Goal: Transaction & Acquisition: Book appointment/travel/reservation

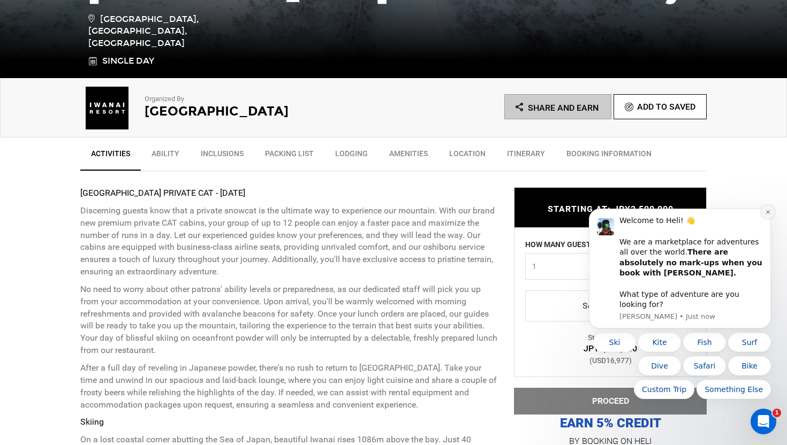
click at [770, 215] on icon "Dismiss notification" at bounding box center [768, 212] width 6 height 6
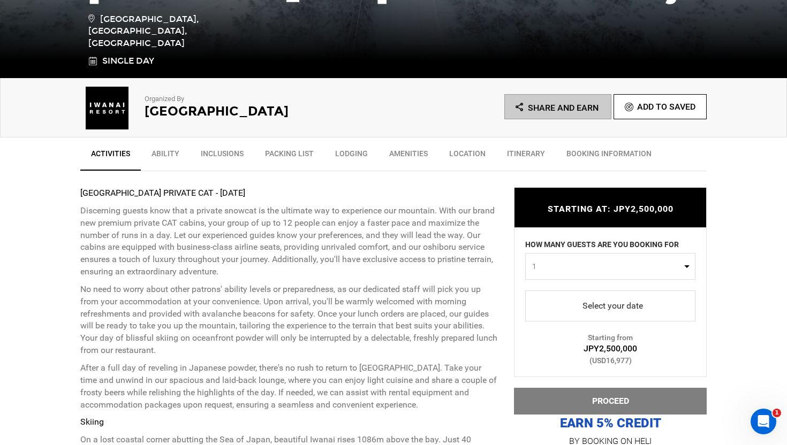
click at [630, 309] on span "select" at bounding box center [610, 306] width 153 height 17
click at [436, 225] on p "Discerning guests know that a private snowcat is the ultimate way to experience…" at bounding box center [289, 241] width 418 height 73
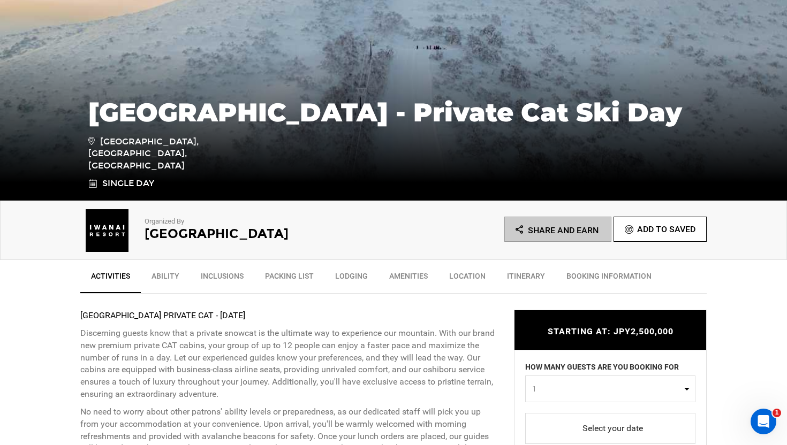
scroll to position [346, 0]
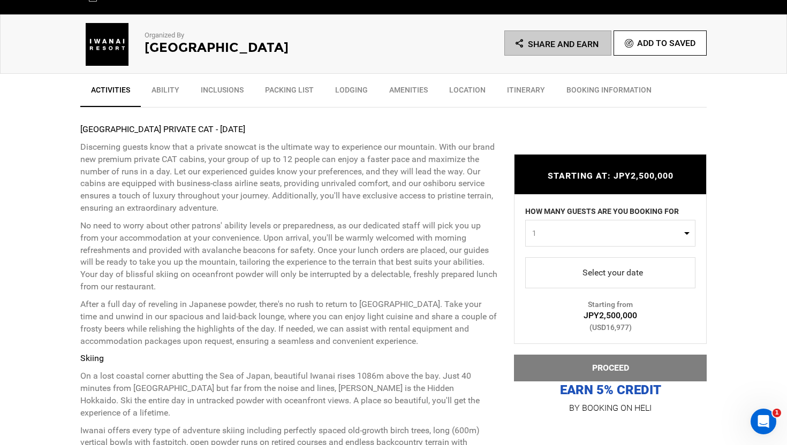
click at [595, 263] on link "Select your date" at bounding box center [610, 273] width 170 height 31
click at [585, 276] on span "select" at bounding box center [610, 272] width 153 height 17
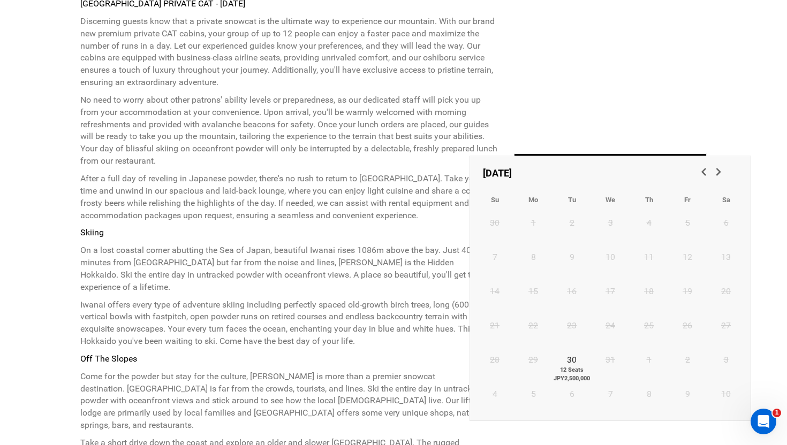
scroll to position [473, 0]
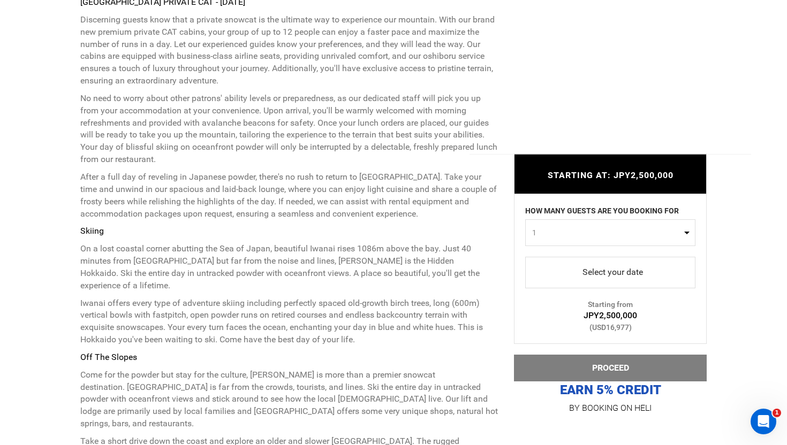
click at [433, 245] on p "On a lost coastal corner abutting the Sea of Japan, beautiful Iwanai rises 1086…" at bounding box center [289, 267] width 418 height 49
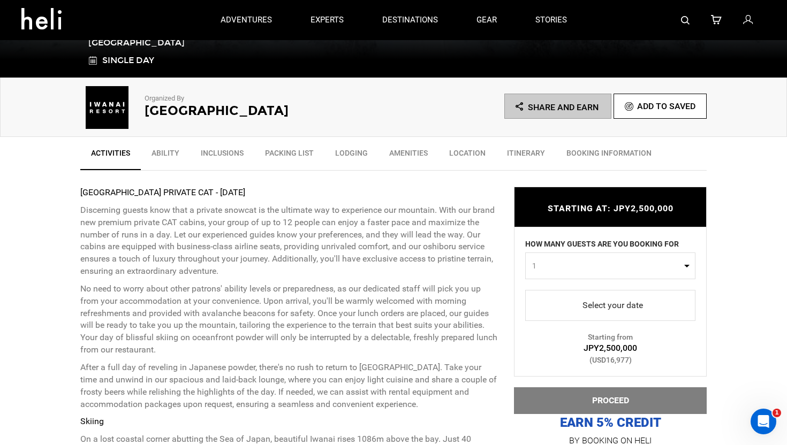
scroll to position [0, 0]
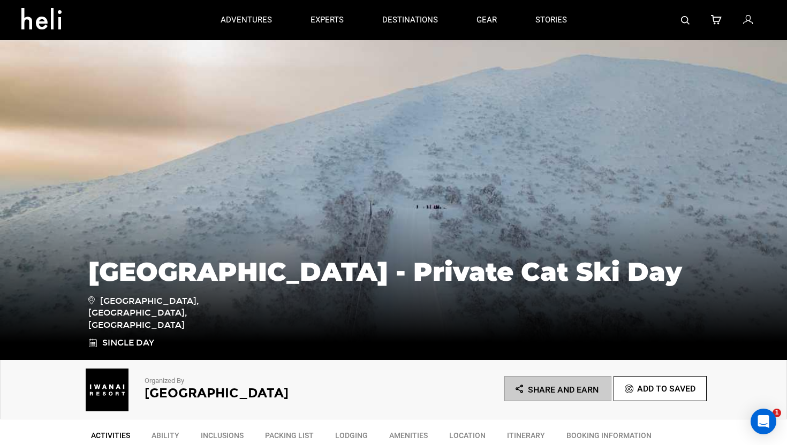
type input "Select your date"
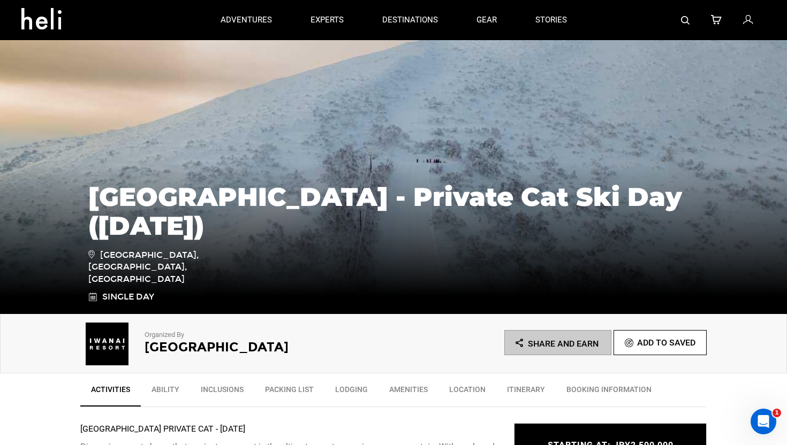
scroll to position [48, 0]
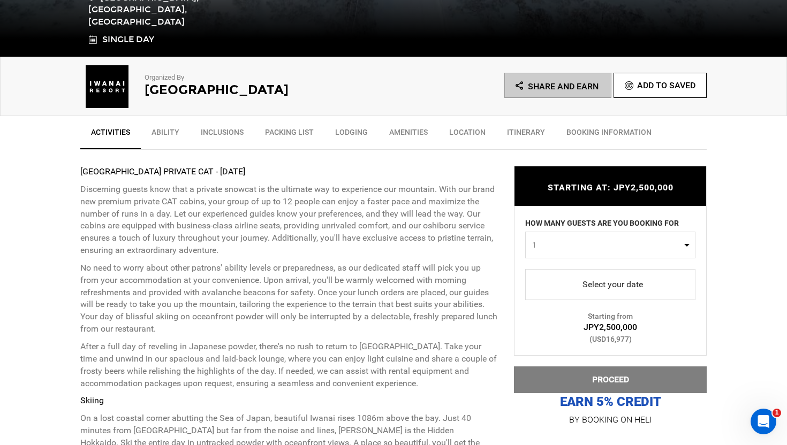
scroll to position [365, 0]
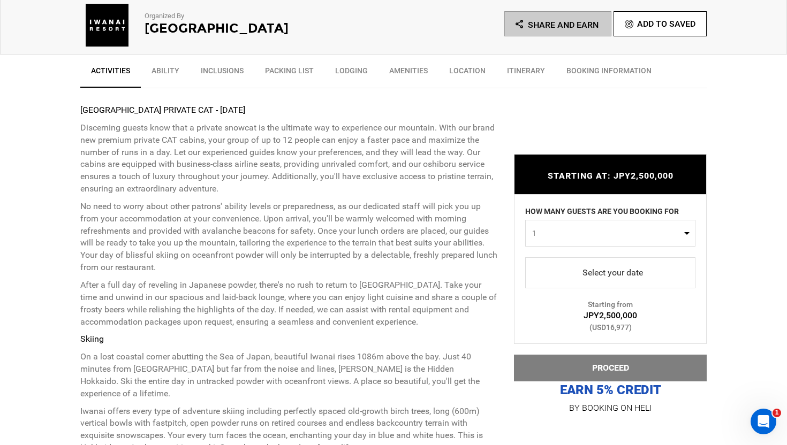
click at [571, 233] on span "1" at bounding box center [606, 233] width 149 height 11
click at [543, 316] on link "12" at bounding box center [610, 320] width 169 height 19
click at [563, 236] on span "12" at bounding box center [606, 233] width 149 height 11
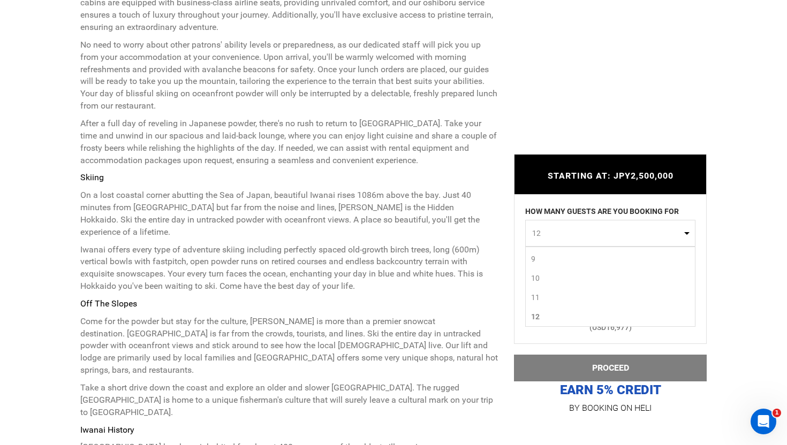
click at [542, 314] on link "12" at bounding box center [610, 316] width 169 height 19
click at [551, 230] on span "12" at bounding box center [606, 233] width 149 height 11
click at [548, 259] on link "1" at bounding box center [610, 255] width 169 height 19
click at [549, 228] on span "1" at bounding box center [606, 233] width 149 height 11
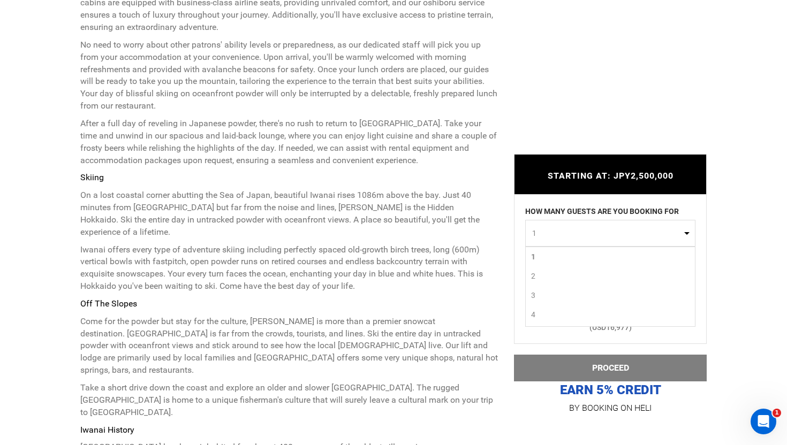
scroll to position [151, 0]
click at [541, 316] on link "12" at bounding box center [610, 317] width 169 height 19
click at [505, 234] on div "STARTING AT: JPY2,500,000 STARTING AT: JPY2,500,000 HOW MANY GUESTS ARE YOU BOO…" at bounding box center [602, 277] width 209 height 278
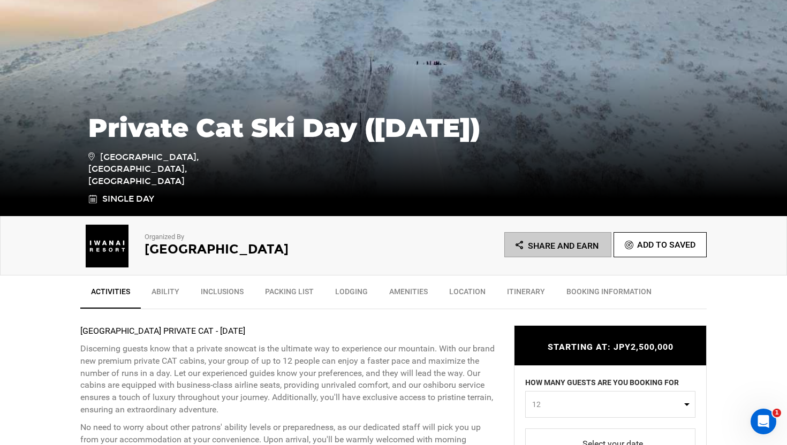
scroll to position [317, 0]
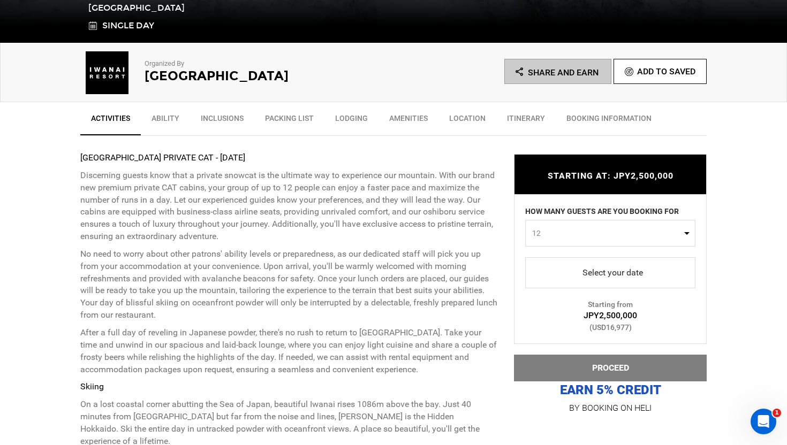
click at [565, 240] on button "12" at bounding box center [610, 233] width 170 height 27
click at [548, 252] on link "1" at bounding box center [610, 255] width 169 height 19
click at [549, 242] on button "1" at bounding box center [610, 233] width 170 height 27
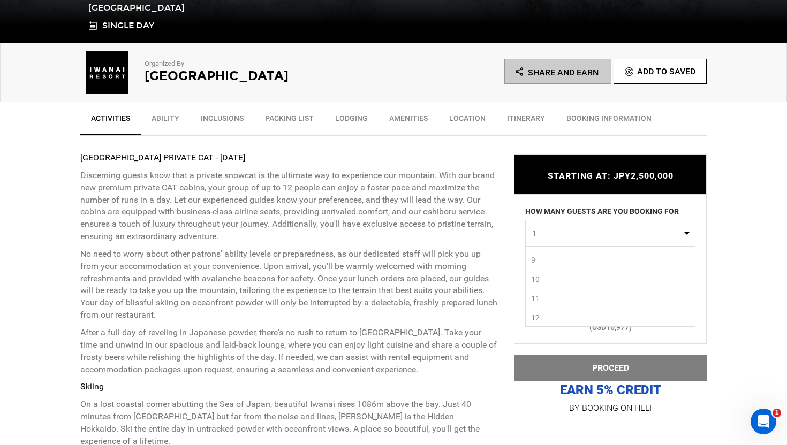
click at [542, 317] on link "12" at bounding box center [610, 317] width 169 height 19
click at [559, 233] on span "12" at bounding box center [606, 233] width 149 height 11
click at [549, 261] on link "1" at bounding box center [610, 255] width 169 height 19
click at [506, 229] on div "STARTING AT: JPY2,500,000 STARTING AT: JPY2,500,000 HOW MANY GUESTS ARE YOU BOO…" at bounding box center [602, 277] width 209 height 278
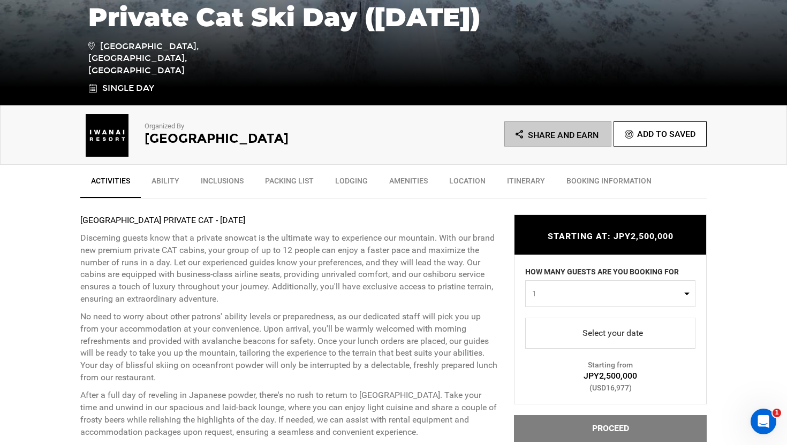
scroll to position [343, 0]
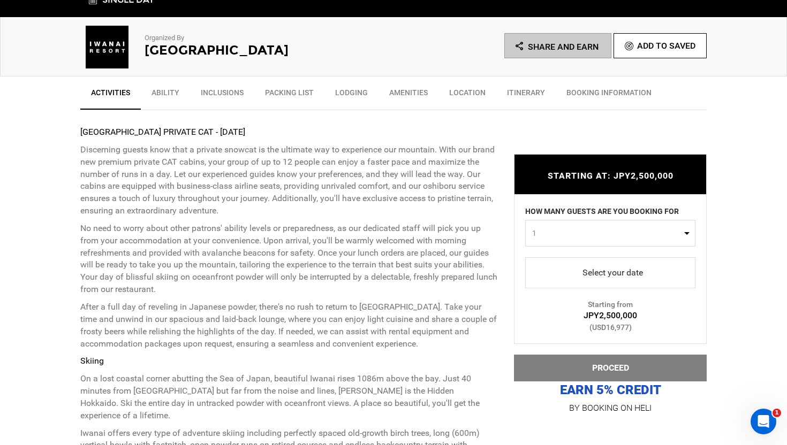
click at [601, 240] on button "1" at bounding box center [610, 233] width 170 height 27
click at [551, 315] on link "12" at bounding box center [610, 317] width 169 height 19
click at [549, 225] on button "12" at bounding box center [610, 233] width 170 height 27
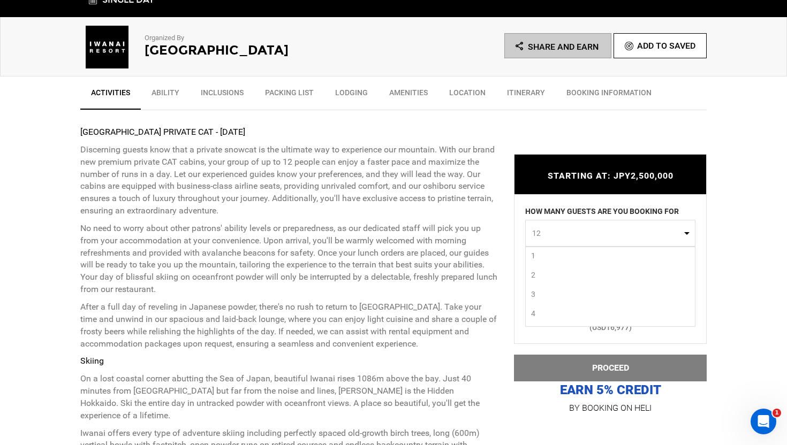
click at [547, 255] on link "1" at bounding box center [610, 255] width 169 height 19
select select "1"
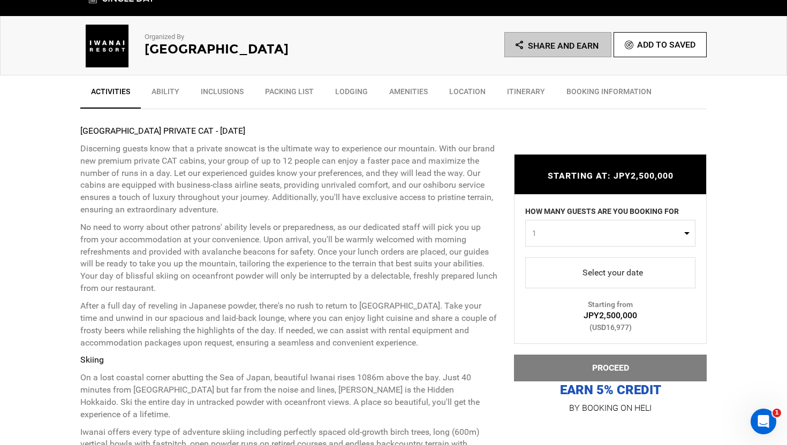
scroll to position [408, 0]
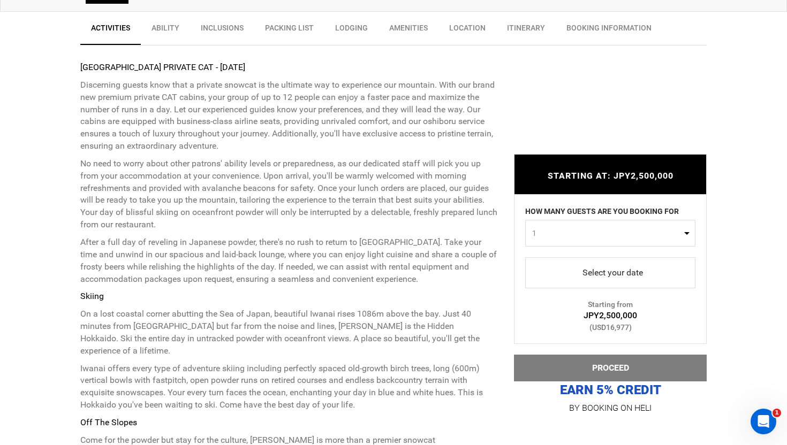
click at [589, 238] on span "1" at bounding box center [606, 233] width 149 height 11
click at [556, 315] on link "12" at bounding box center [610, 320] width 169 height 19
click at [568, 235] on span "12" at bounding box center [606, 233] width 149 height 11
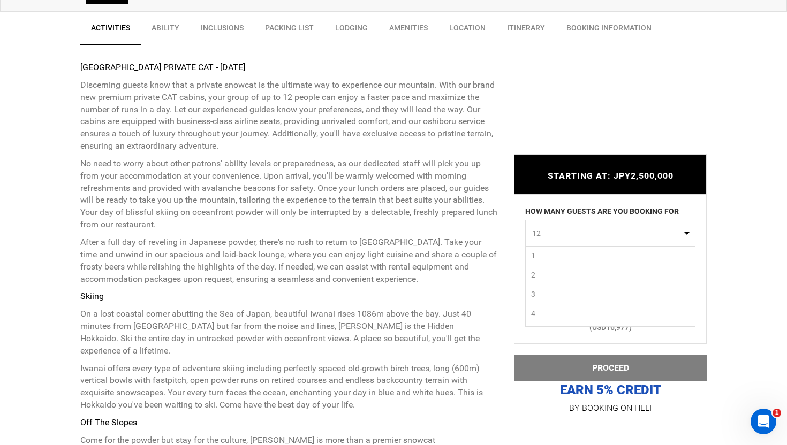
click at [549, 256] on link "1" at bounding box center [610, 255] width 169 height 19
select select "1"
click at [488, 238] on p "After a full day of reveling in Japanese powder, there's no rush to return to […" at bounding box center [289, 261] width 418 height 49
click at [580, 277] on span "select" at bounding box center [610, 272] width 153 height 17
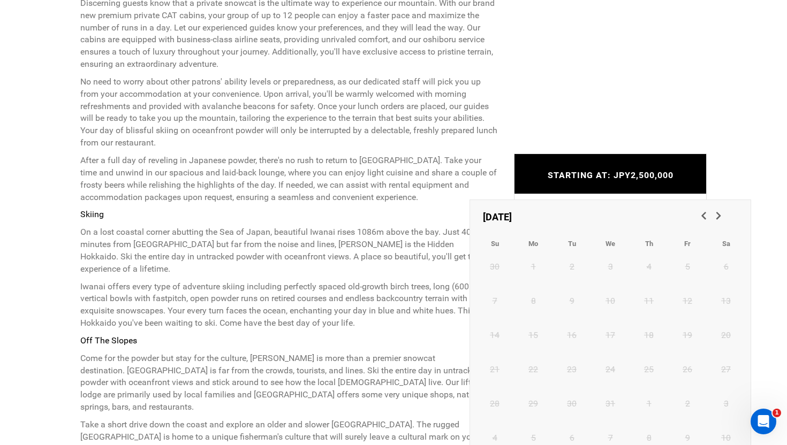
scroll to position [496, 0]
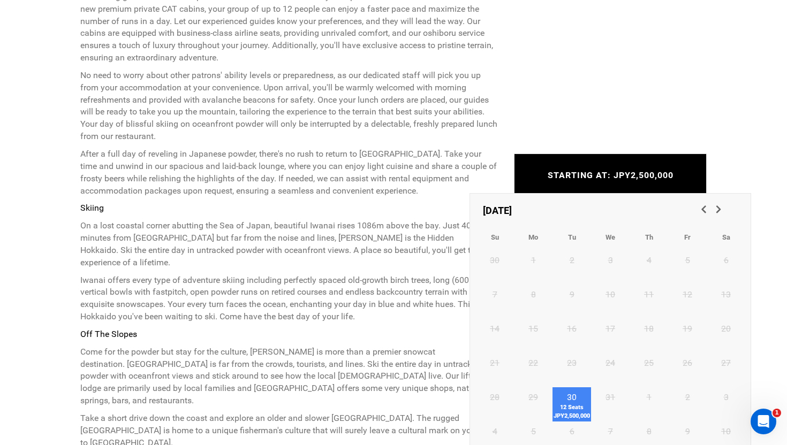
click at [565, 395] on link "30 12 Seats JPY2,500,000" at bounding box center [572, 405] width 39 height 34
type input "30 December 2025"
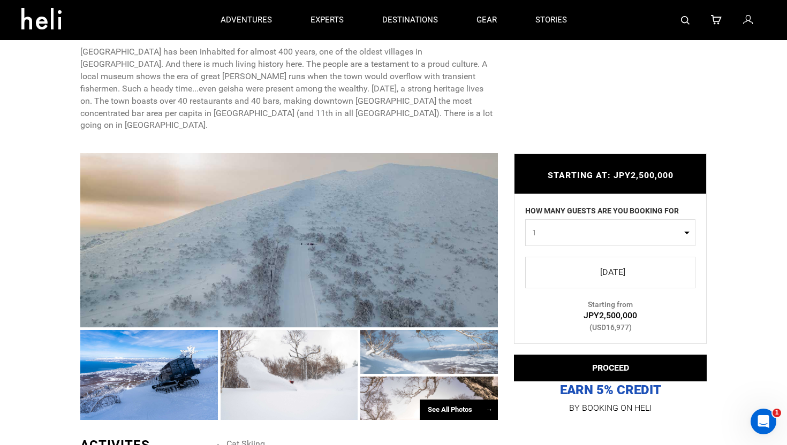
scroll to position [922, 0]
click at [194, 191] on div at bounding box center [289, 241] width 418 height 175
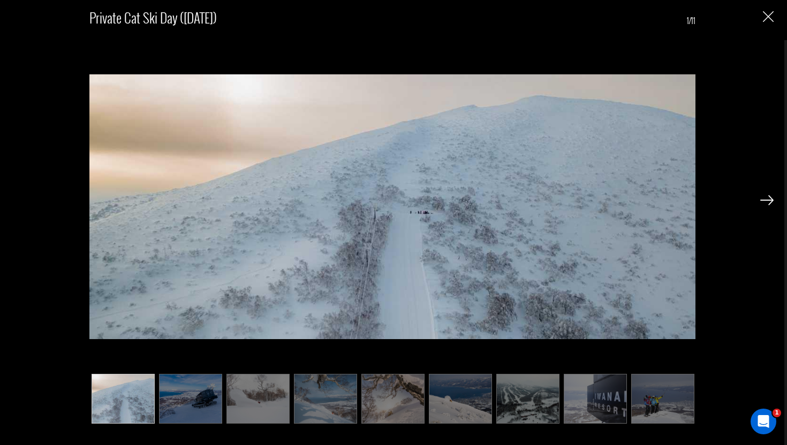
click at [770, 195] on div at bounding box center [766, 200] width 13 height 18
click at [769, 198] on img at bounding box center [766, 200] width 13 height 10
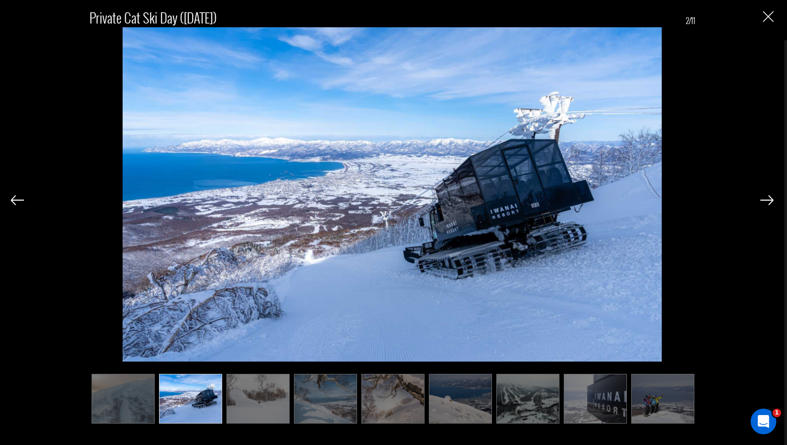
click at [769, 198] on img at bounding box center [766, 200] width 13 height 10
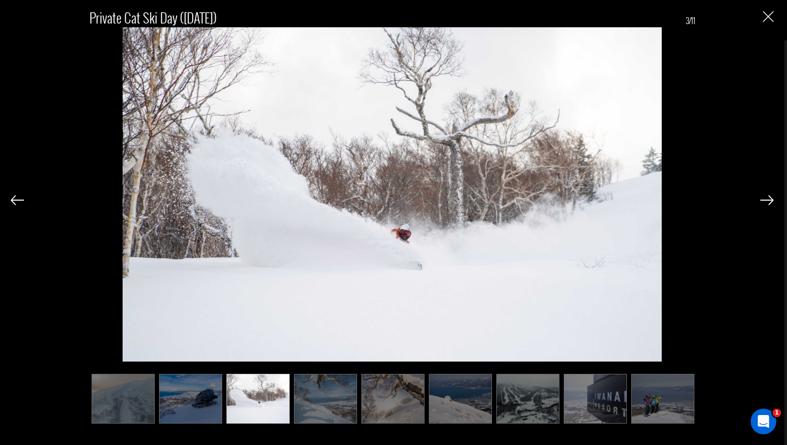
click at [769, 198] on img at bounding box center [766, 200] width 13 height 10
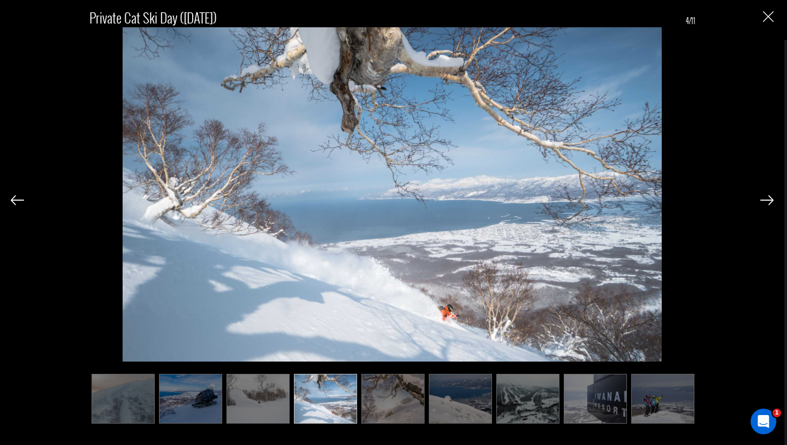
click at [769, 198] on img at bounding box center [766, 200] width 13 height 10
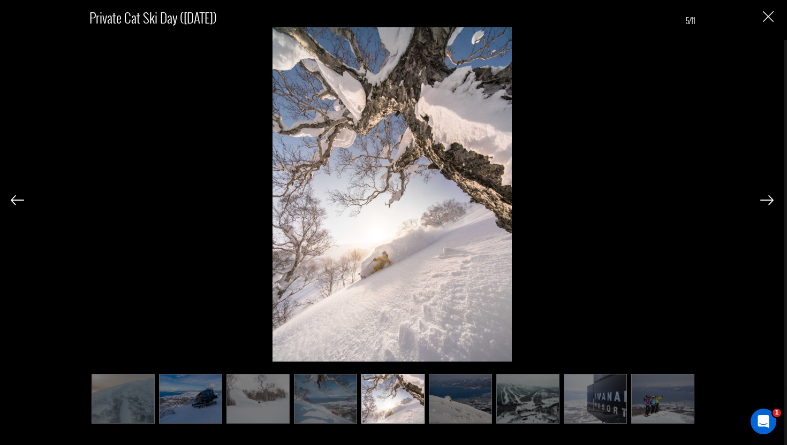
click at [769, 198] on img at bounding box center [766, 200] width 13 height 10
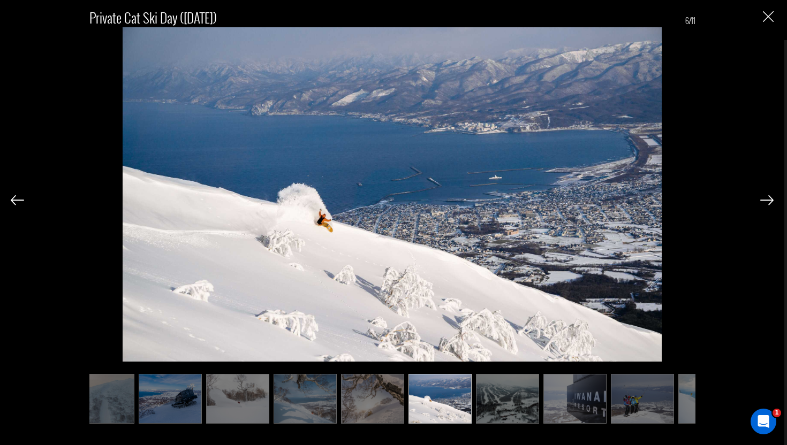
click at [769, 198] on img at bounding box center [766, 200] width 13 height 10
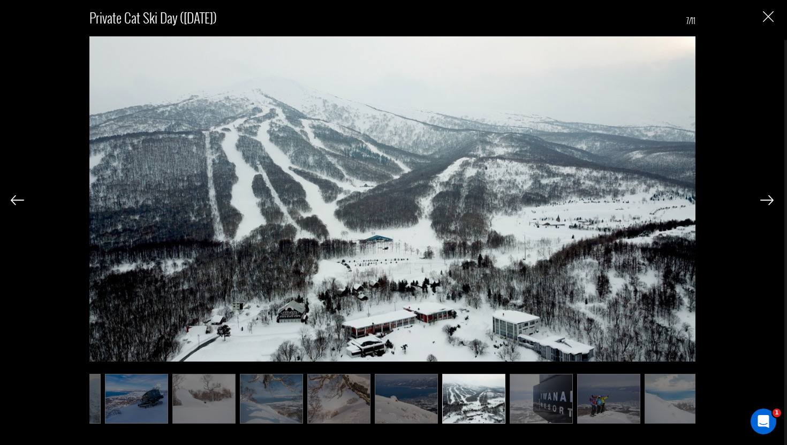
click at [769, 198] on img at bounding box center [766, 200] width 13 height 10
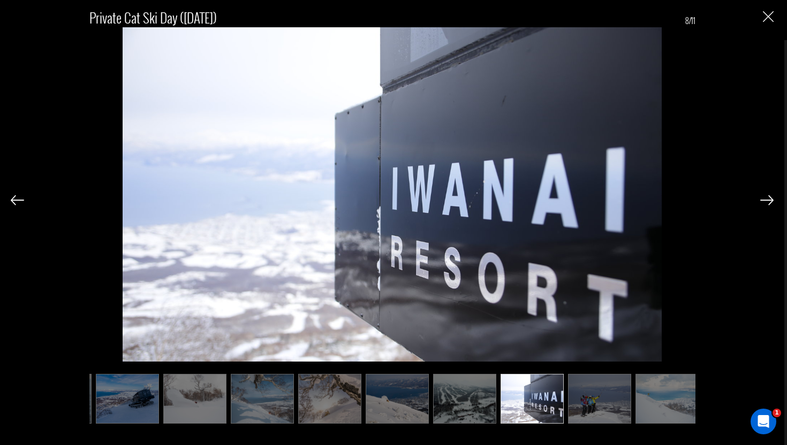
click at [769, 198] on img at bounding box center [766, 200] width 13 height 10
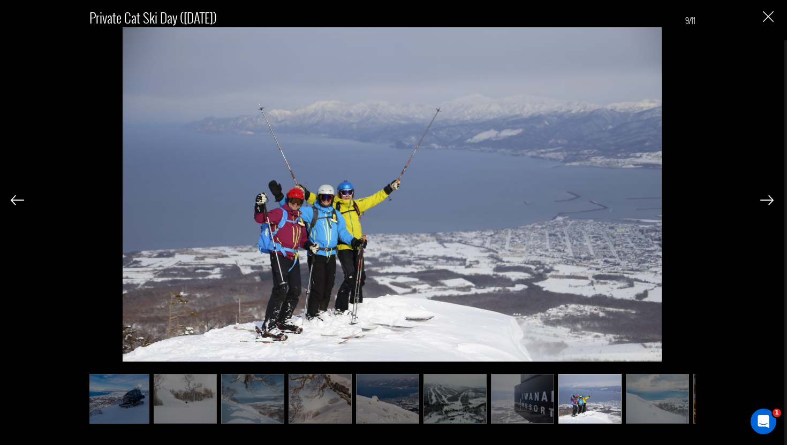
click at [769, 198] on img at bounding box center [766, 200] width 13 height 10
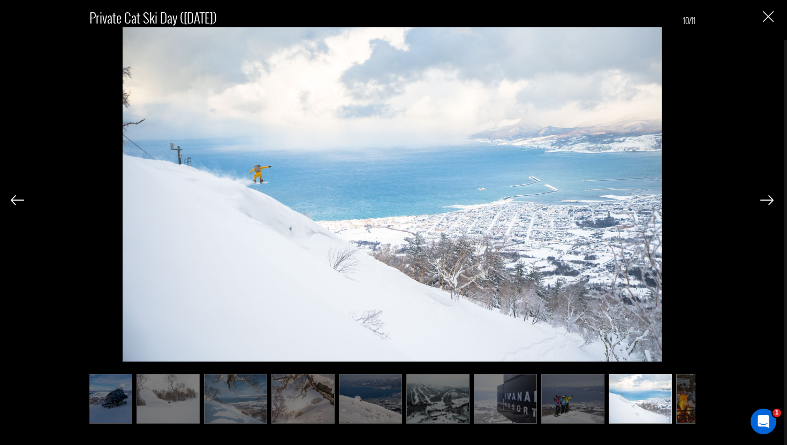
click at [769, 198] on img at bounding box center [766, 200] width 13 height 10
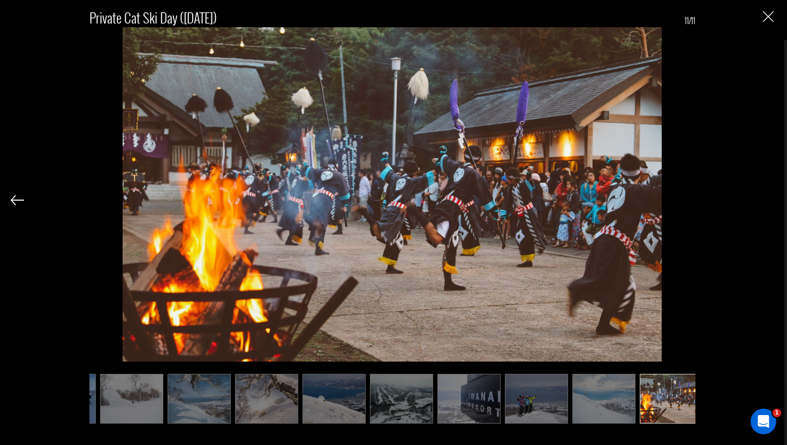
click at [769, 12] on img "Close" at bounding box center [768, 16] width 11 height 11
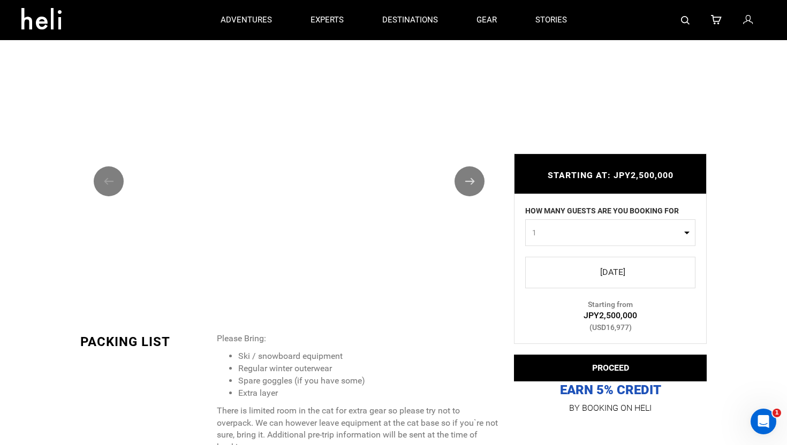
scroll to position [1485, 0]
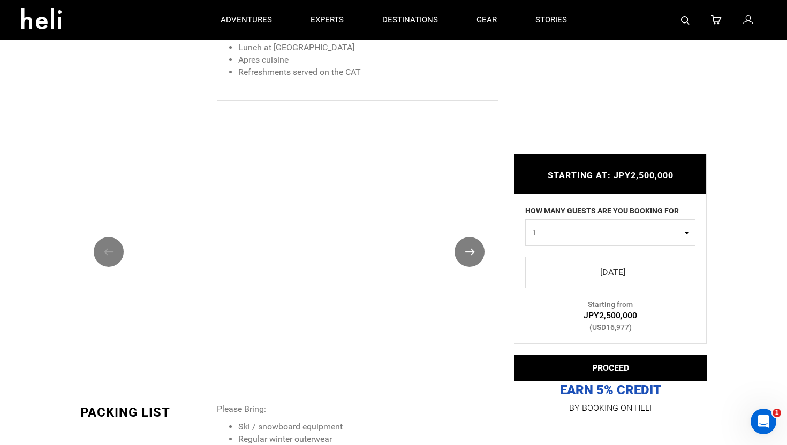
click at [469, 237] on button "Next" at bounding box center [470, 252] width 30 height 30
click at [114, 237] on button "Previous" at bounding box center [109, 252] width 30 height 30
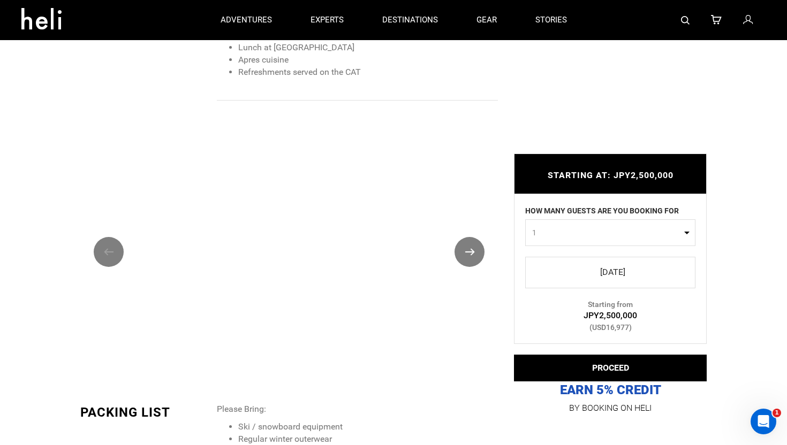
click at [476, 237] on button "Next" at bounding box center [470, 252] width 30 height 30
click at [108, 237] on button "Previous" at bounding box center [109, 252] width 30 height 30
click at [101, 237] on button "Previous" at bounding box center [109, 252] width 30 height 30
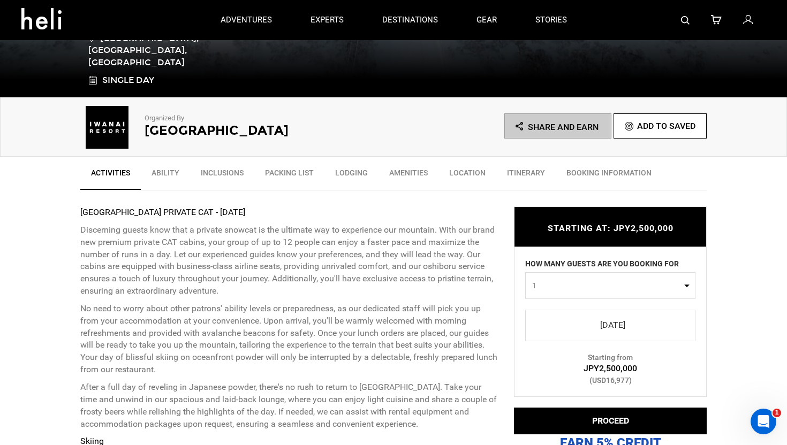
scroll to position [0, 0]
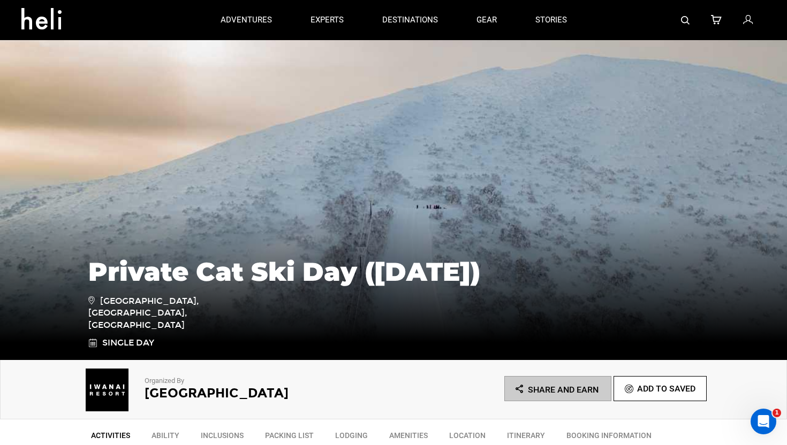
scroll to position [361, 0]
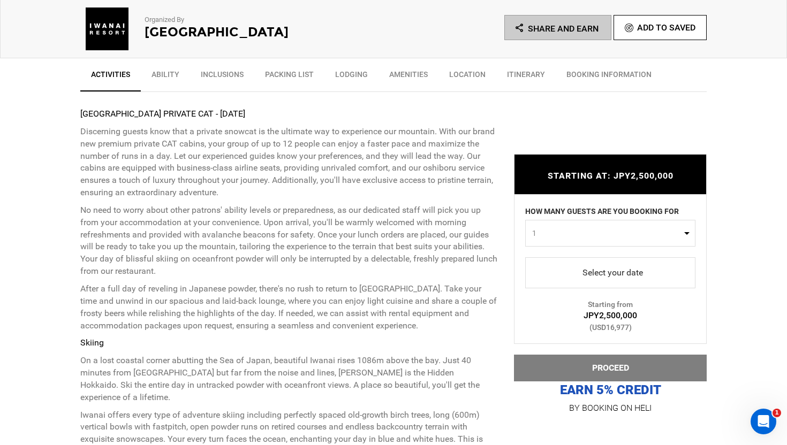
click at [591, 238] on span "1" at bounding box center [606, 233] width 149 height 11
click at [553, 298] on link "11" at bounding box center [610, 301] width 169 height 19
click at [555, 227] on button "11" at bounding box center [610, 233] width 170 height 27
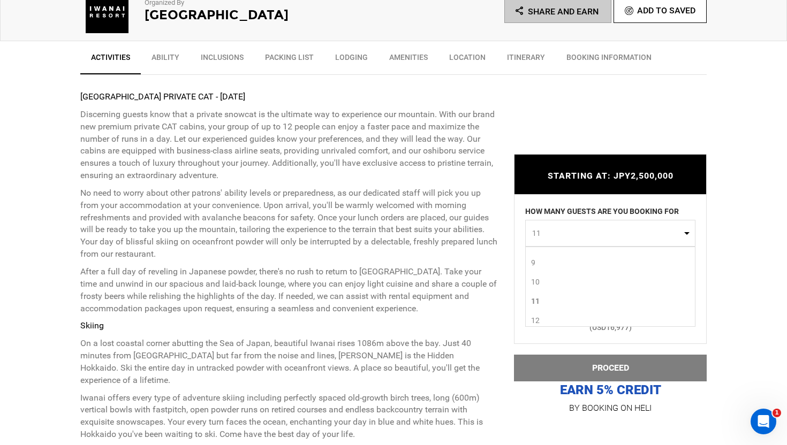
scroll to position [382, 0]
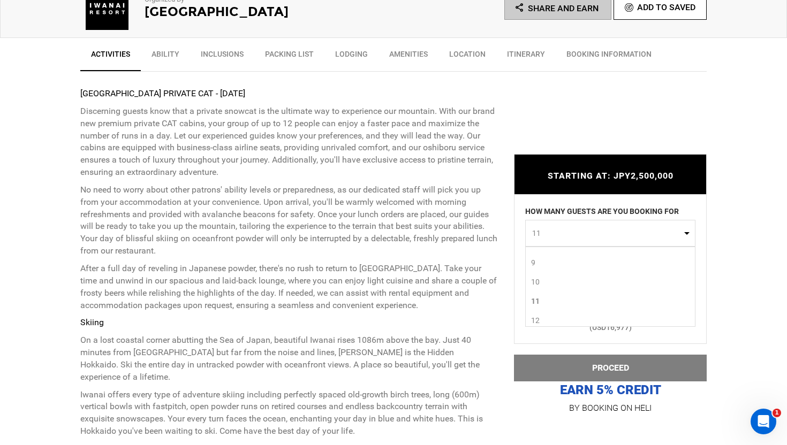
click at [542, 320] on link "12" at bounding box center [610, 320] width 169 height 19
click at [563, 224] on button "12" at bounding box center [610, 233] width 170 height 27
click at [553, 257] on link "1" at bounding box center [610, 255] width 169 height 19
select select "1"
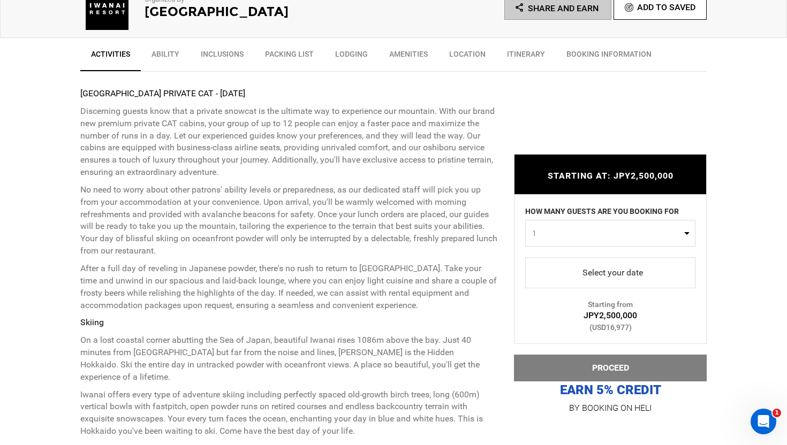
click at [504, 246] on div "STARTING AT: JPY2,500,000 STARTING AT: JPY2,500,000 HOW MANY GUESTS ARE YOU BOO…" at bounding box center [602, 277] width 209 height 278
click at [612, 267] on span "select" at bounding box center [610, 272] width 153 height 17
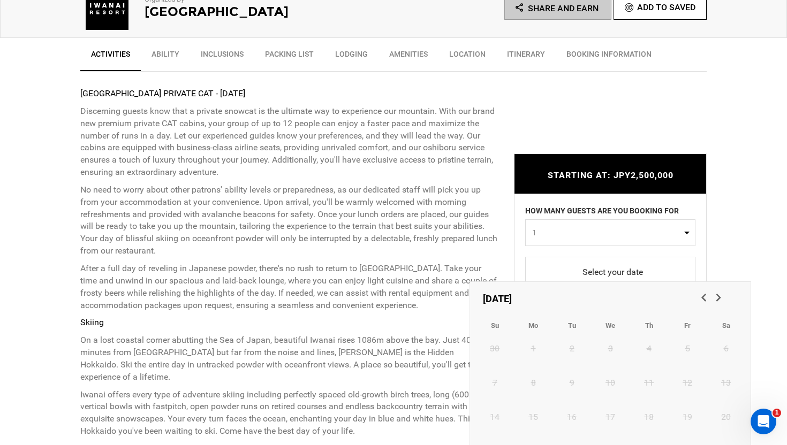
scroll to position [486, 0]
